Goal: Register for event/course

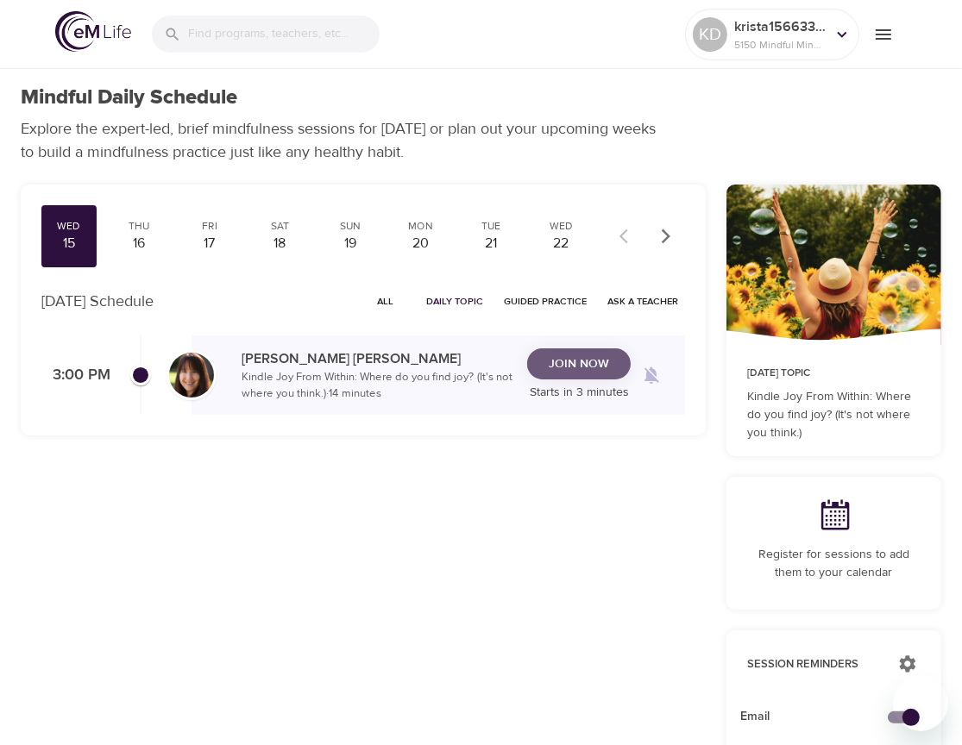
click at [567, 354] on span "Join Now" at bounding box center [579, 365] width 60 height 22
